Goal: Subscribe to service/newsletter

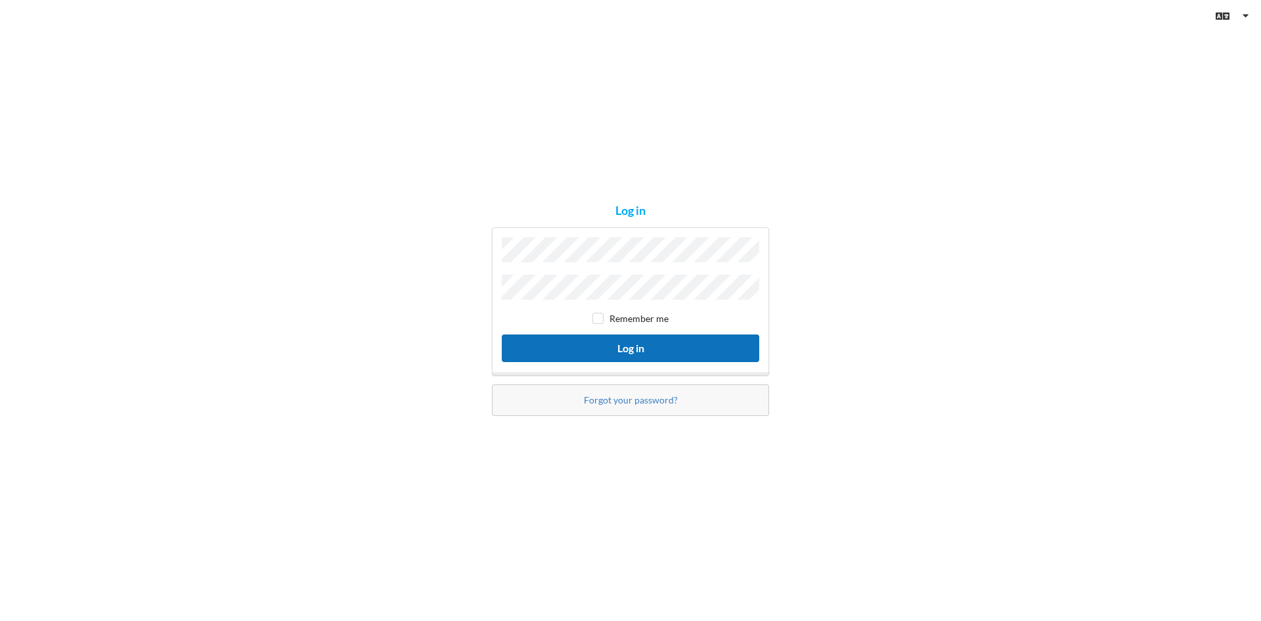
click at [625, 350] on button "Log in" at bounding box center [631, 347] width 258 height 27
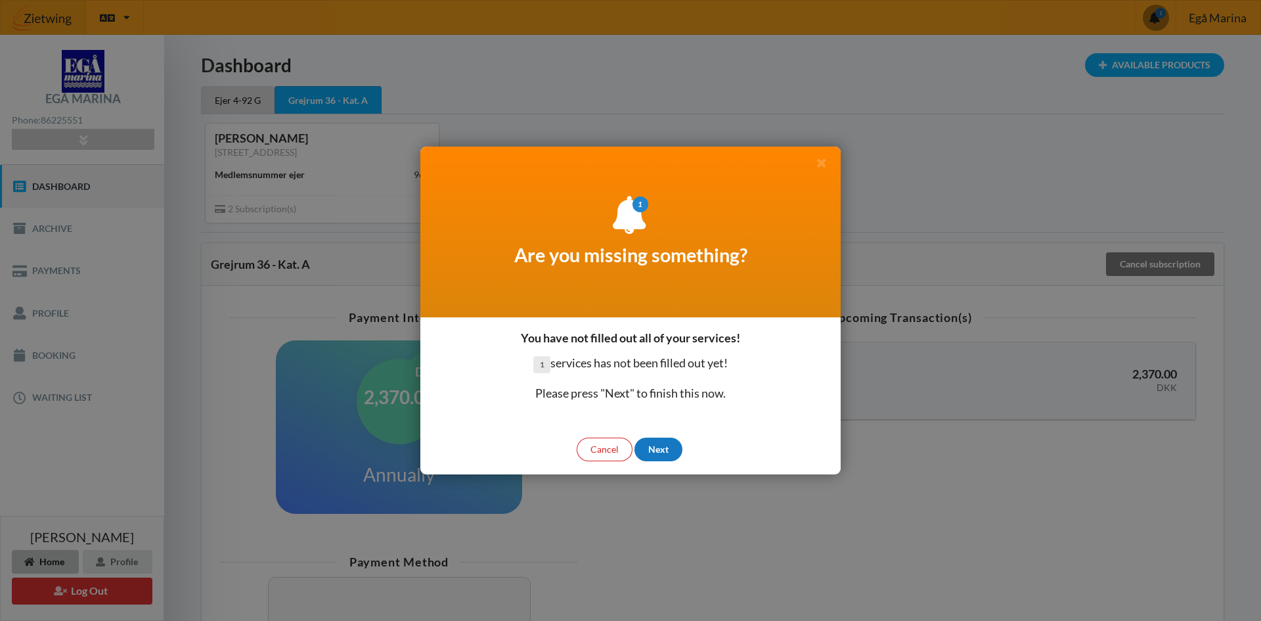
click at [662, 448] on div "Next" at bounding box center [659, 450] width 48 height 24
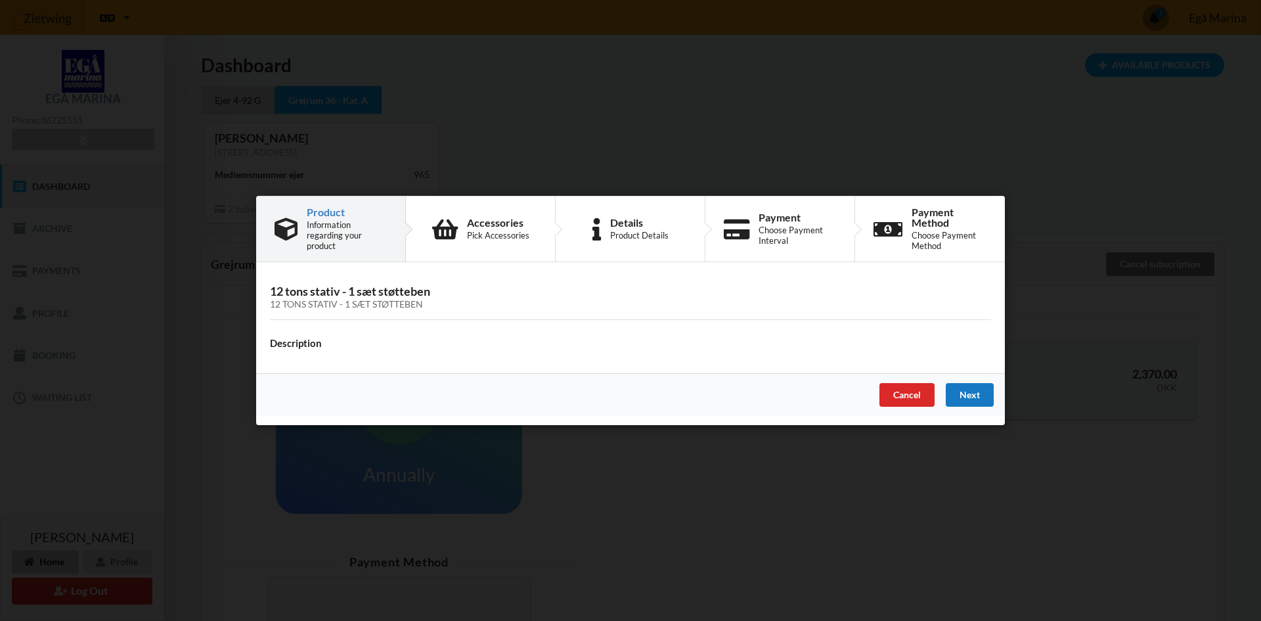
click at [968, 397] on div "Next" at bounding box center [970, 395] width 48 height 24
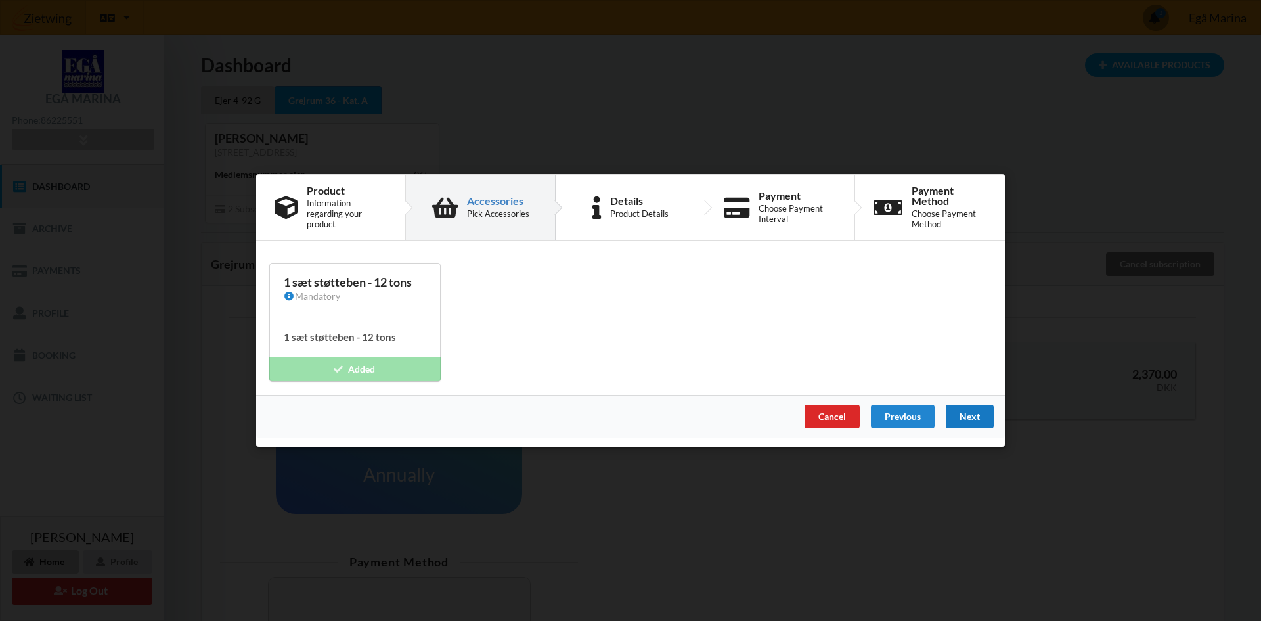
click at [974, 415] on div "Next" at bounding box center [970, 417] width 48 height 24
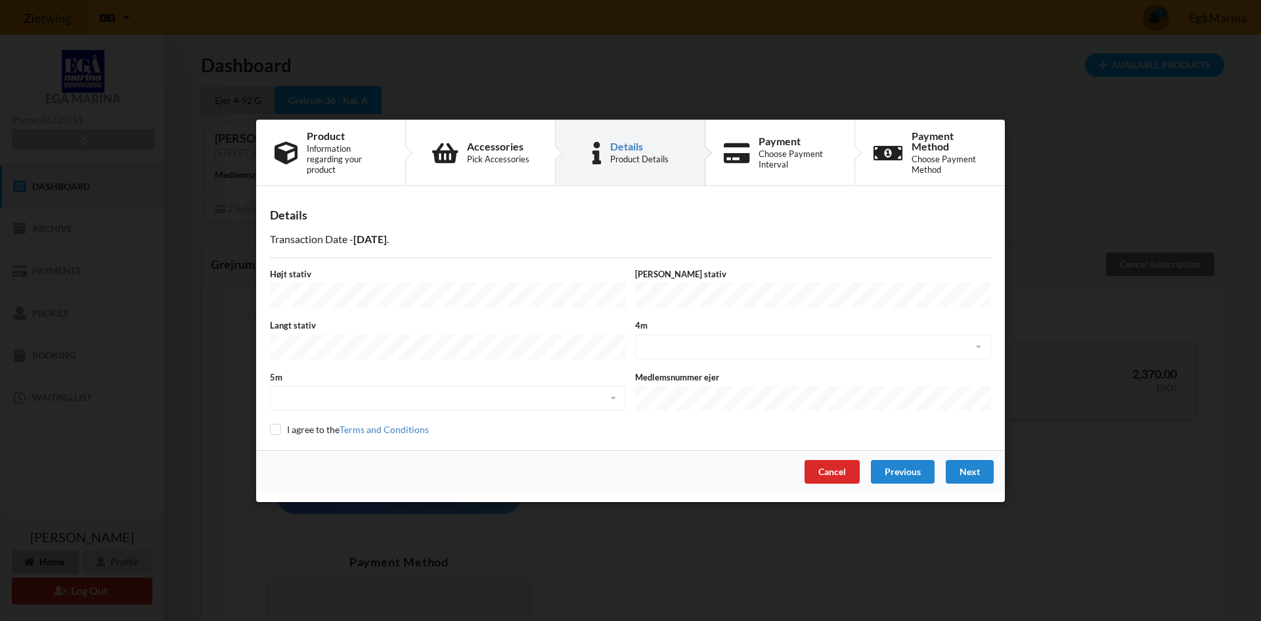
click at [415, 398] on div "5m disabled enabled" at bounding box center [447, 392] width 365 height 43
click at [723, 379] on div "Medlemsnummer ejer" at bounding box center [813, 392] width 365 height 43
click at [721, 348] on div "4m disabled enabled" at bounding box center [813, 340] width 365 height 43
drag, startPoint x: 721, startPoint y: 349, endPoint x: 712, endPoint y: 286, distance: 63.6
click at [721, 342] on div "4m disabled enabled" at bounding box center [813, 340] width 365 height 43
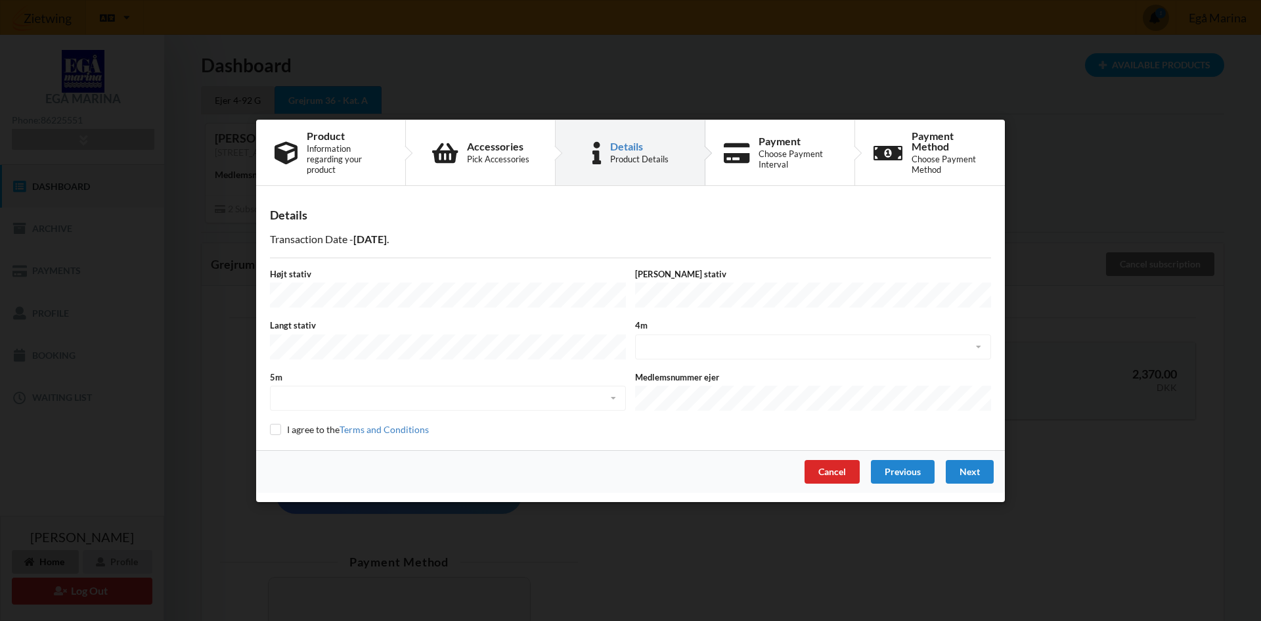
drag, startPoint x: 712, startPoint y: 286, endPoint x: 442, endPoint y: 256, distance: 271.6
click at [707, 282] on div "Bredt stativ" at bounding box center [813, 288] width 365 height 43
drag, startPoint x: 372, startPoint y: 285, endPoint x: 615, endPoint y: 324, distance: 246.2
click at [374, 284] on div "Højt stativ" at bounding box center [447, 288] width 365 height 43
click at [980, 467] on div "Next" at bounding box center [970, 471] width 48 height 24
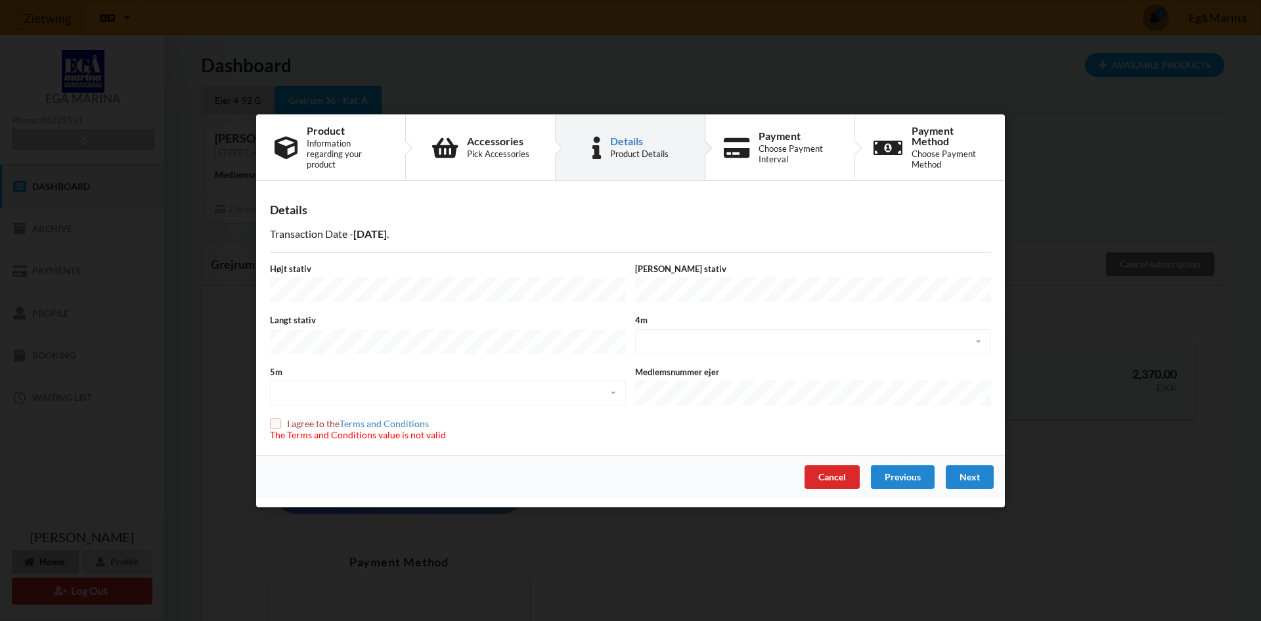
click at [277, 418] on input "checkbox" at bounding box center [275, 423] width 11 height 11
checkbox input "true"
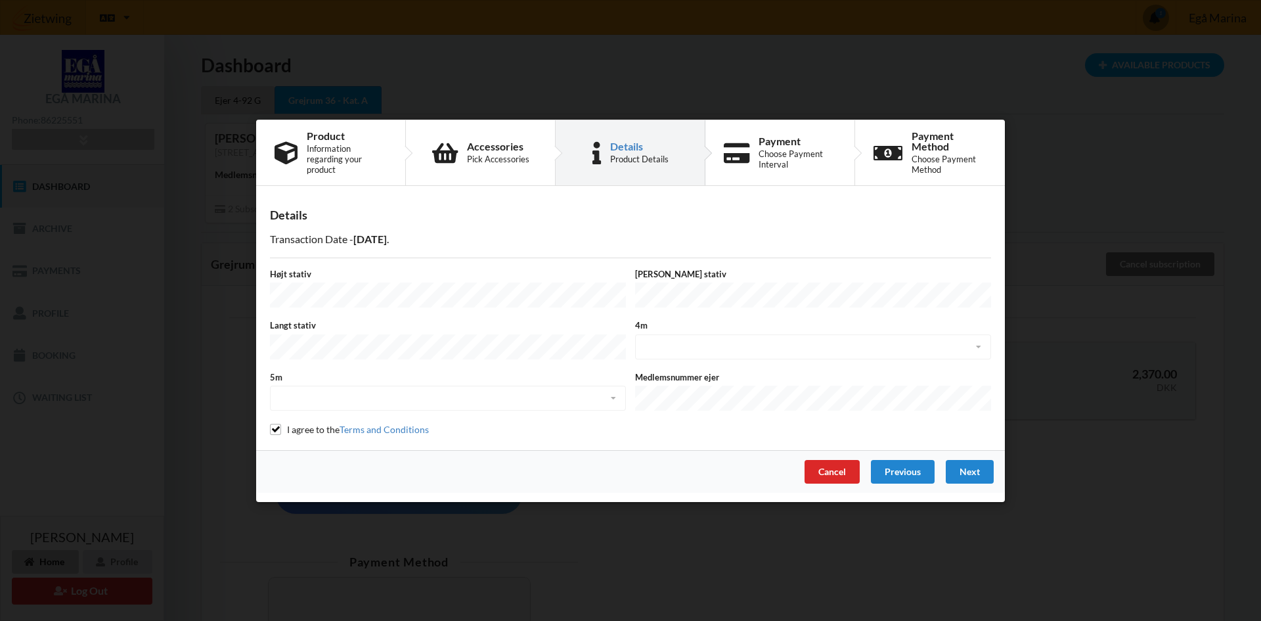
click at [675, 346] on div "4m disabled enabled" at bounding box center [813, 340] width 365 height 43
click at [977, 464] on div "Next" at bounding box center [970, 471] width 48 height 24
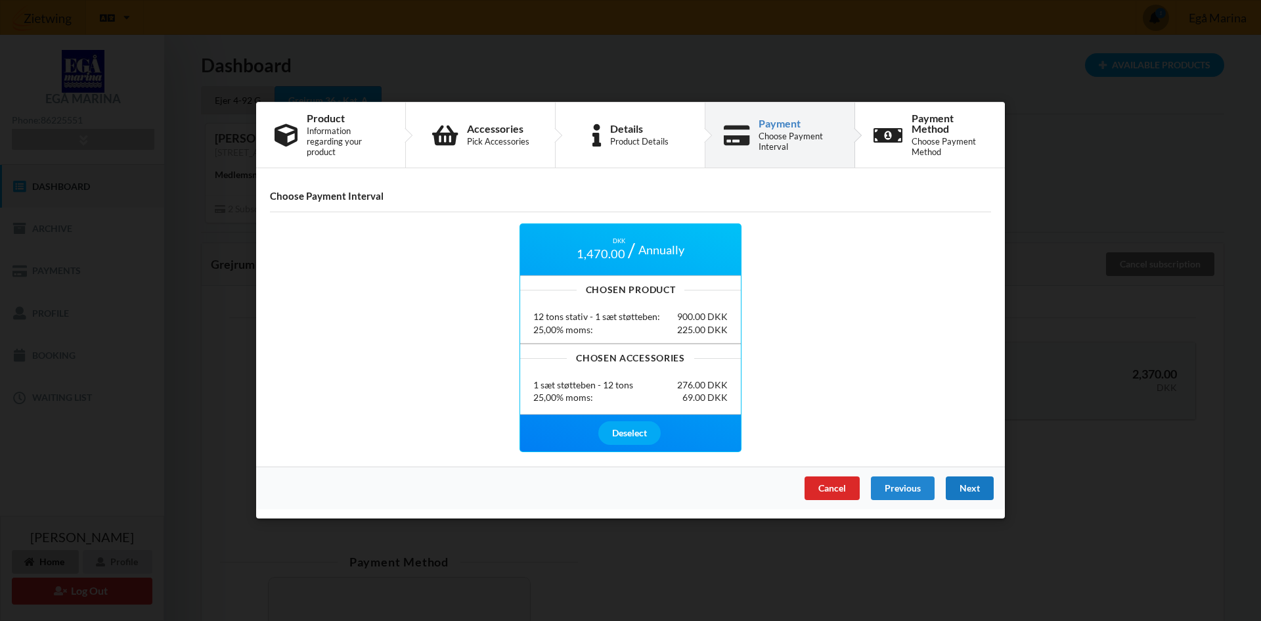
click at [968, 488] on div "Next" at bounding box center [970, 489] width 48 height 24
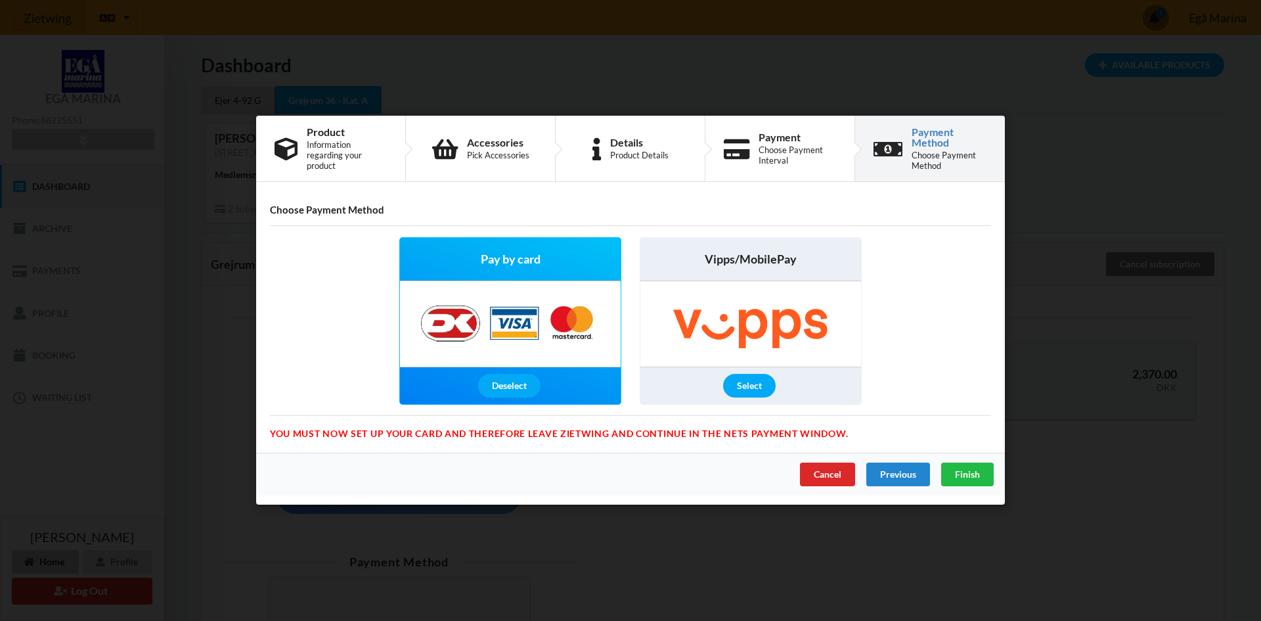
click at [503, 308] on img at bounding box center [510, 324] width 206 height 85
click at [969, 473] on span "Finish" at bounding box center [967, 474] width 25 height 11
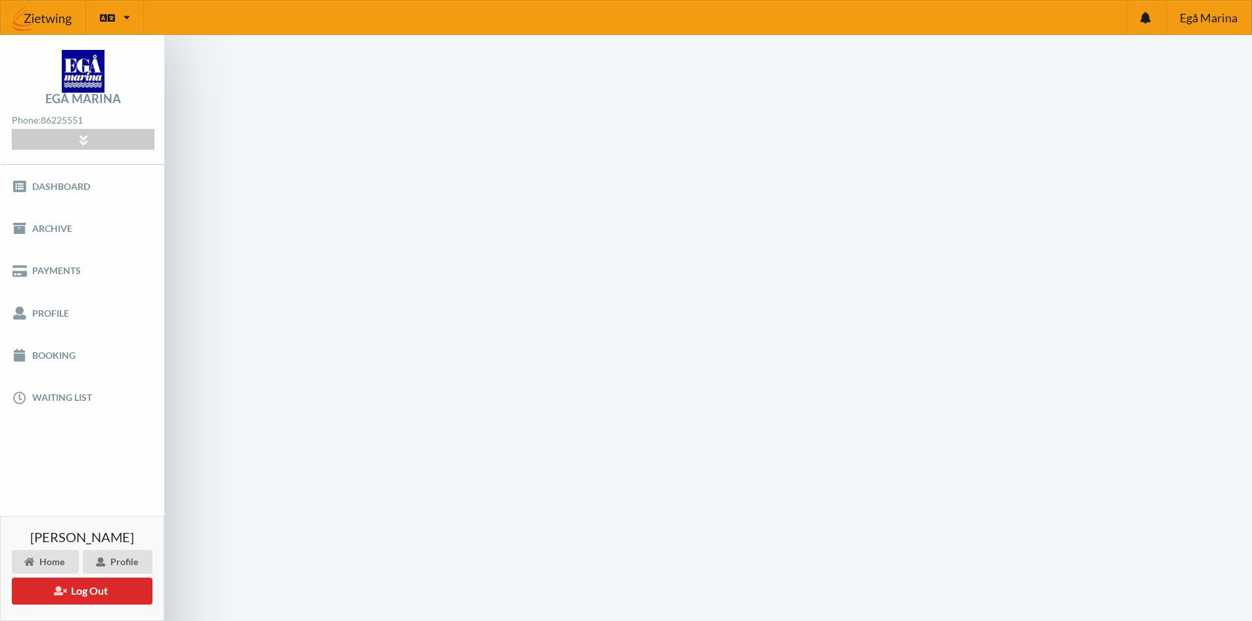
scroll to position [53, 0]
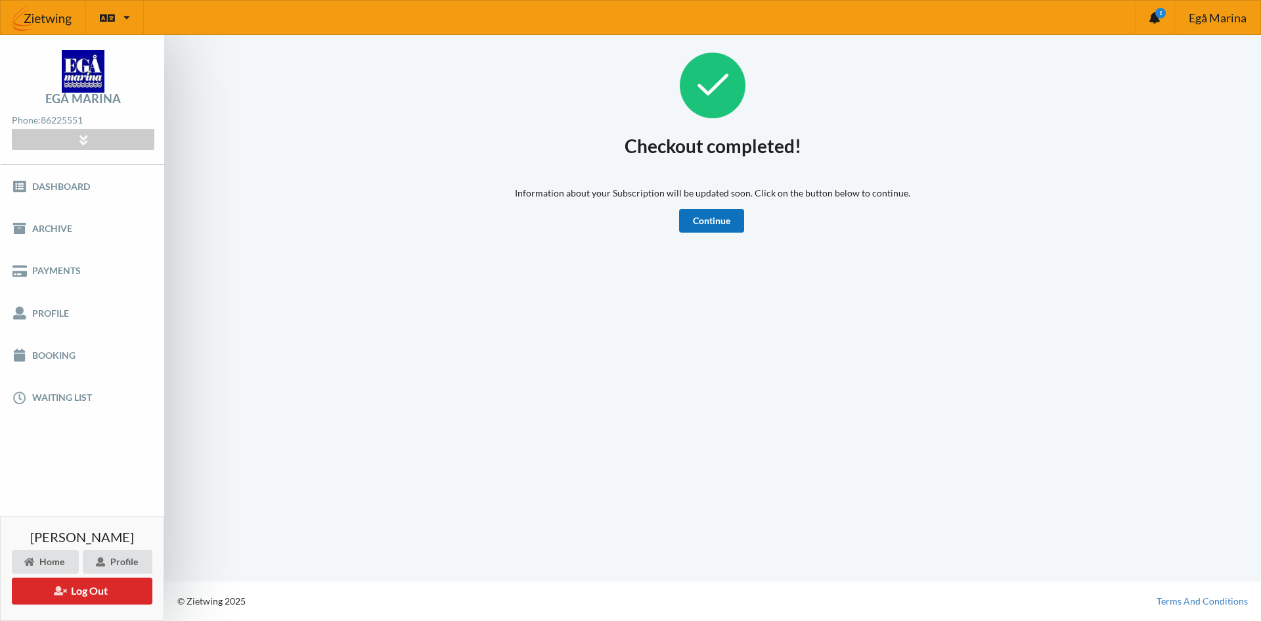
click at [707, 219] on link "Continue" at bounding box center [711, 221] width 65 height 24
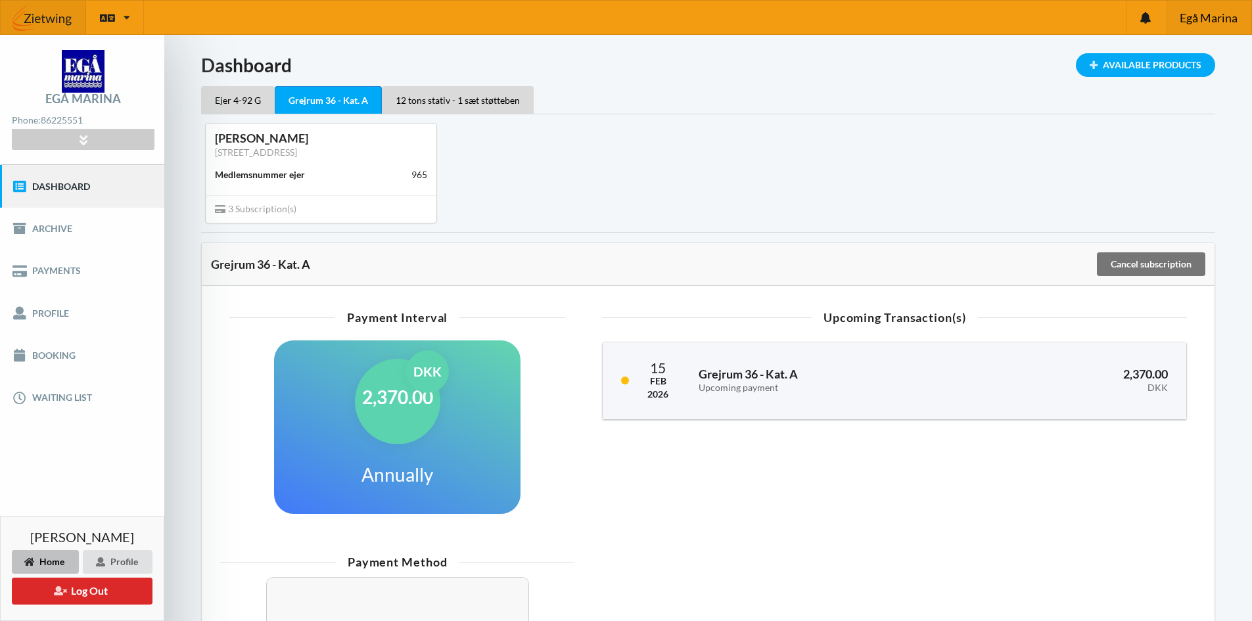
click at [1204, 17] on span "Egå Marina" at bounding box center [1208, 18] width 58 height 12
click at [89, 589] on button "Log Out" at bounding box center [82, 590] width 141 height 27
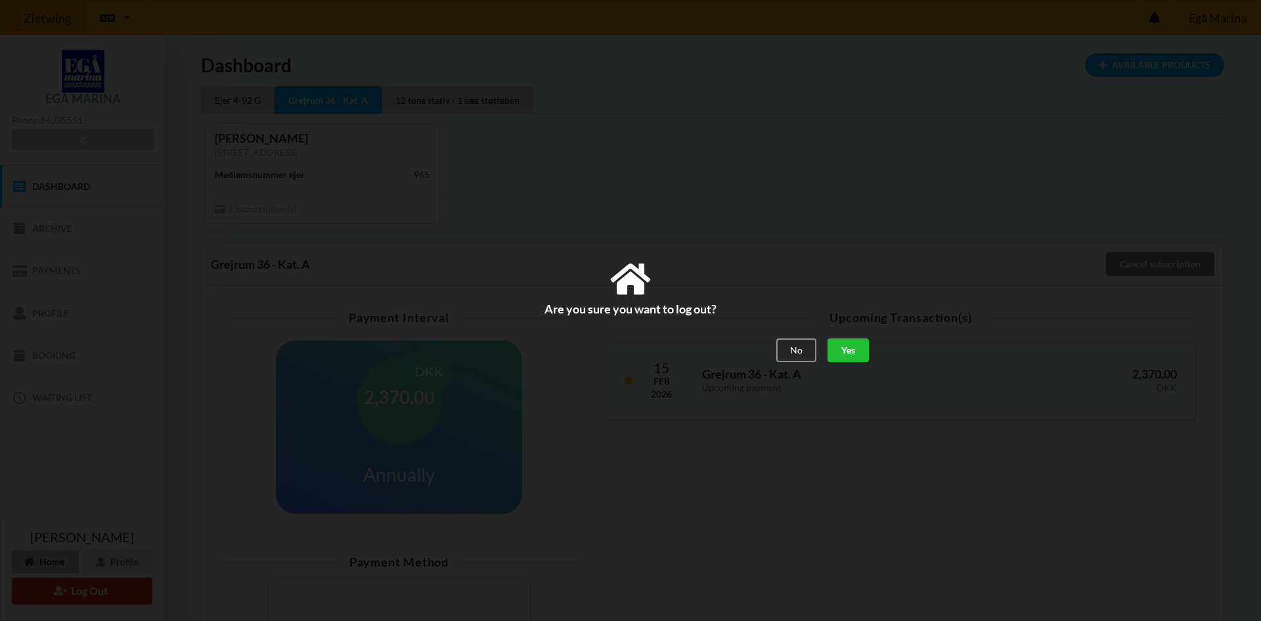
click at [852, 347] on div "Yes" at bounding box center [848, 350] width 41 height 24
